Goal: Task Accomplishment & Management: Manage account settings

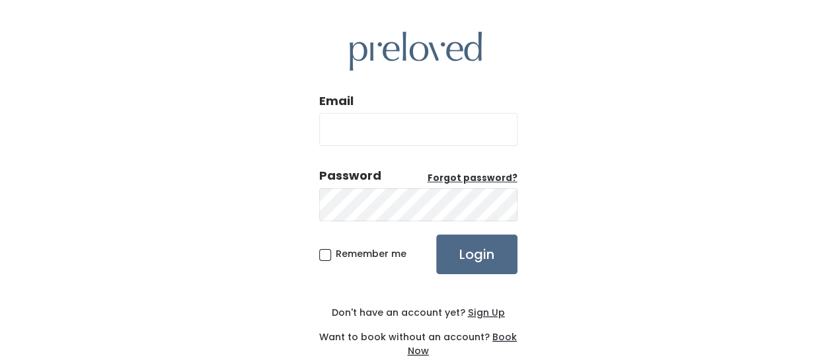
click at [455, 130] on input "Email" at bounding box center [418, 129] width 198 height 33
type input "[EMAIL_ADDRESS][PERSON_NAME][DOMAIN_NAME]"
click at [451, 176] on u "Forgot password?" at bounding box center [473, 178] width 90 height 13
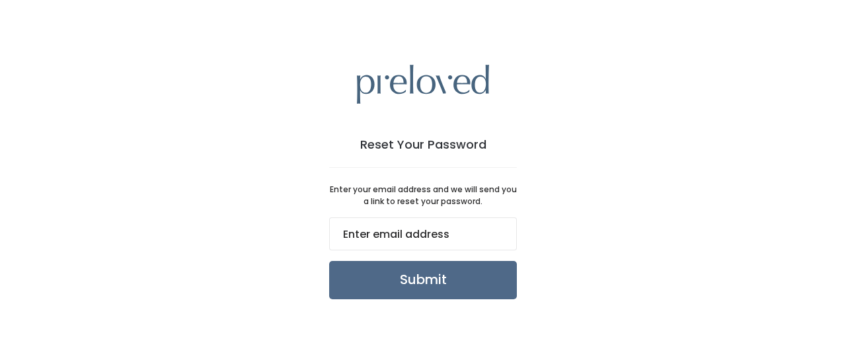
click at [440, 233] on input "email" at bounding box center [423, 233] width 188 height 33
type input "[EMAIL_ADDRESS][PERSON_NAME][DOMAIN_NAME]"
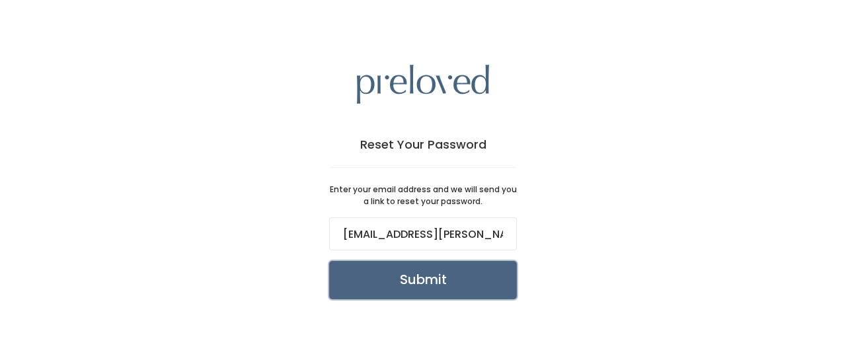
click at [445, 274] on input "Submit" at bounding box center [423, 280] width 188 height 38
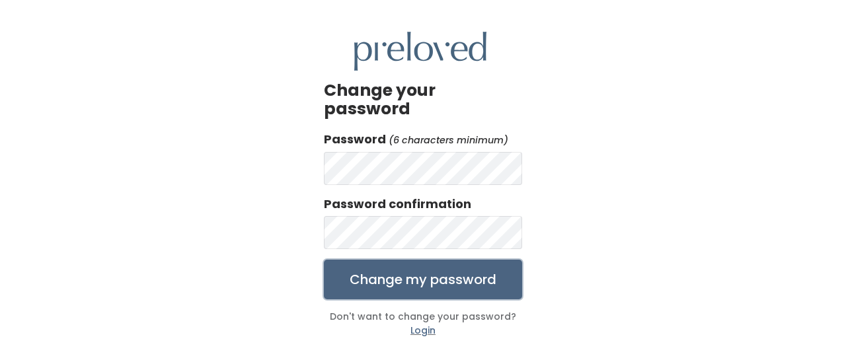
click at [457, 268] on input "Change my password" at bounding box center [423, 280] width 198 height 40
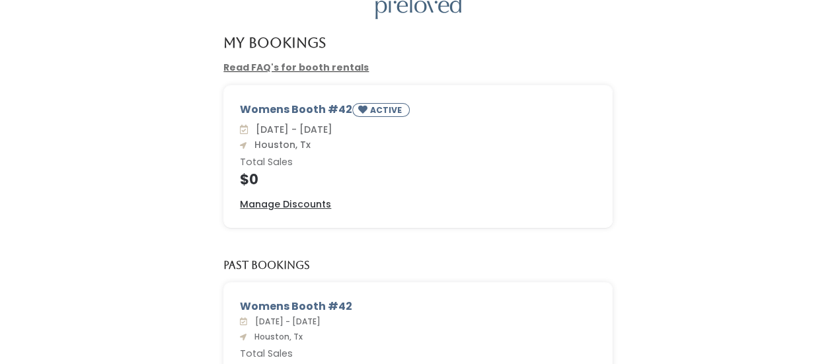
scroll to position [9, 0]
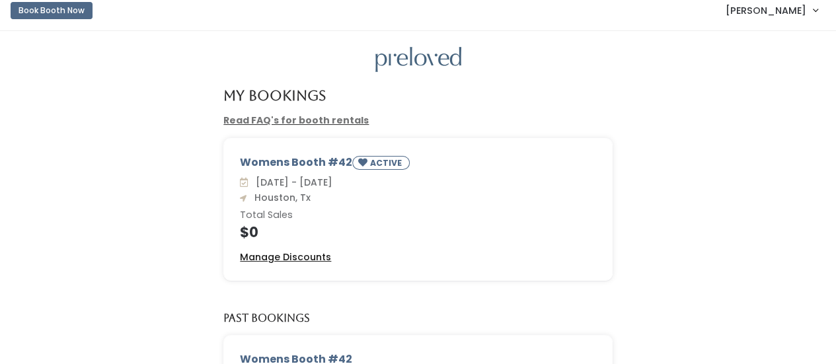
click at [312, 254] on u "Manage Discounts" at bounding box center [285, 256] width 91 height 13
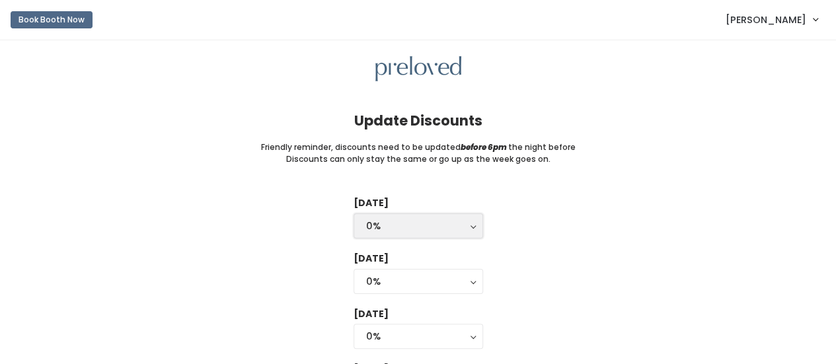
click at [465, 233] on div "0%" at bounding box center [418, 226] width 104 height 15
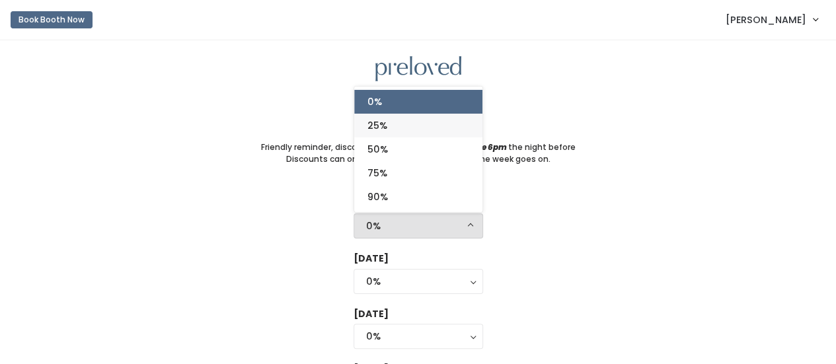
click at [441, 126] on link "25%" at bounding box center [418, 126] width 128 height 24
select select "25%"
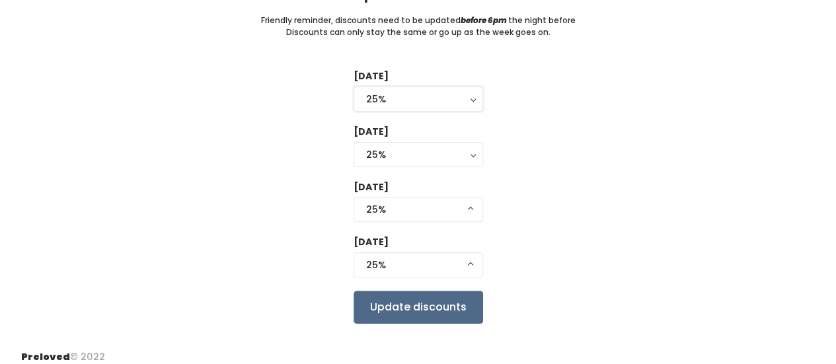
scroll to position [136, 0]
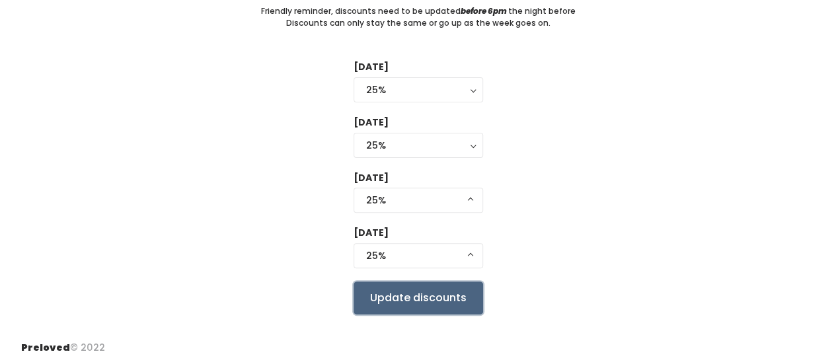
click at [400, 303] on input "Update discounts" at bounding box center [419, 298] width 130 height 33
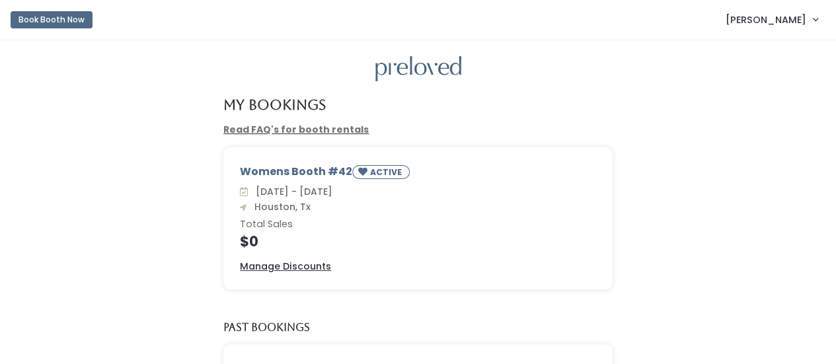
click at [776, 19] on span "[PERSON_NAME]" at bounding box center [766, 20] width 81 height 15
